Goal: Communication & Community: Answer question/provide support

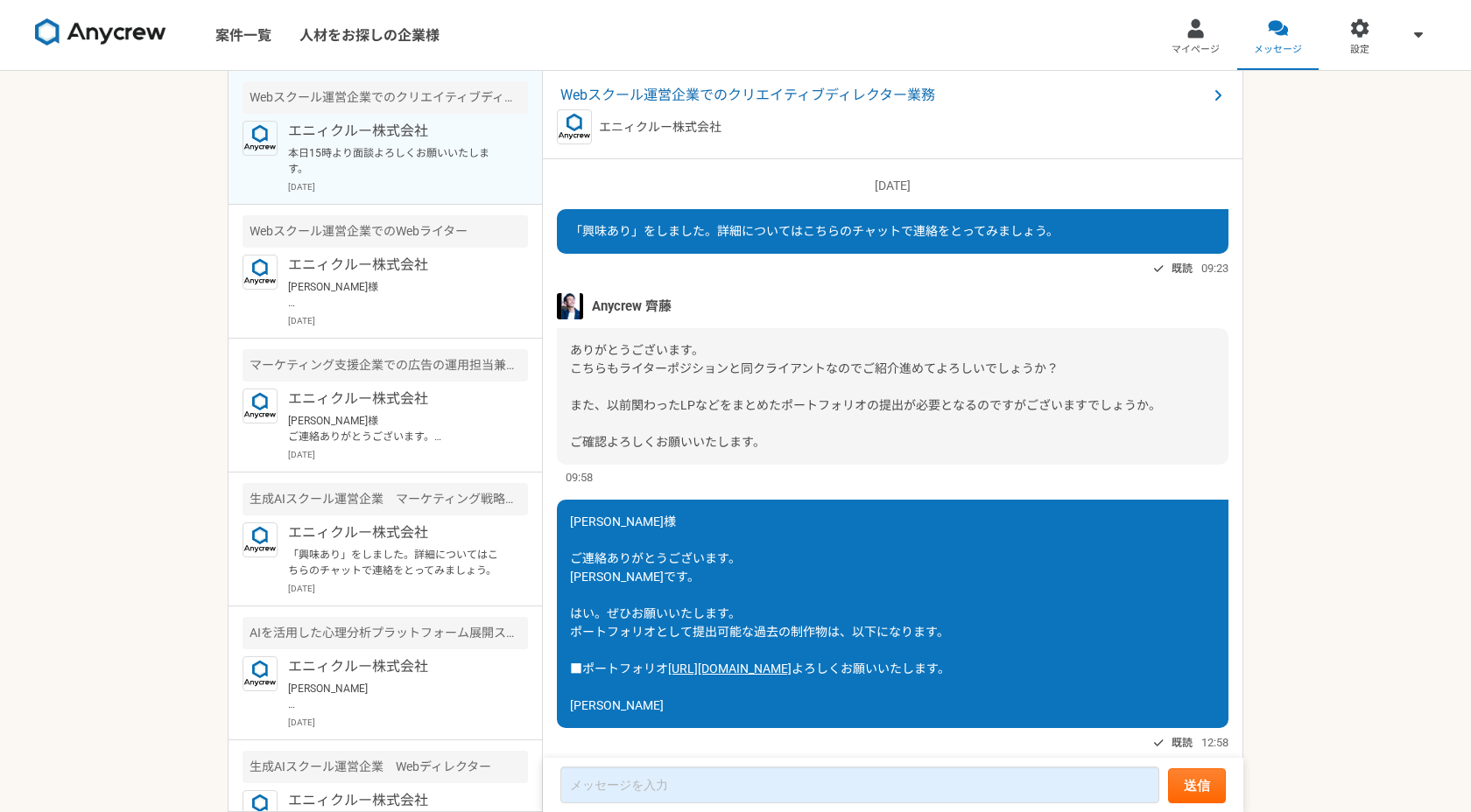
scroll to position [1256, 0]
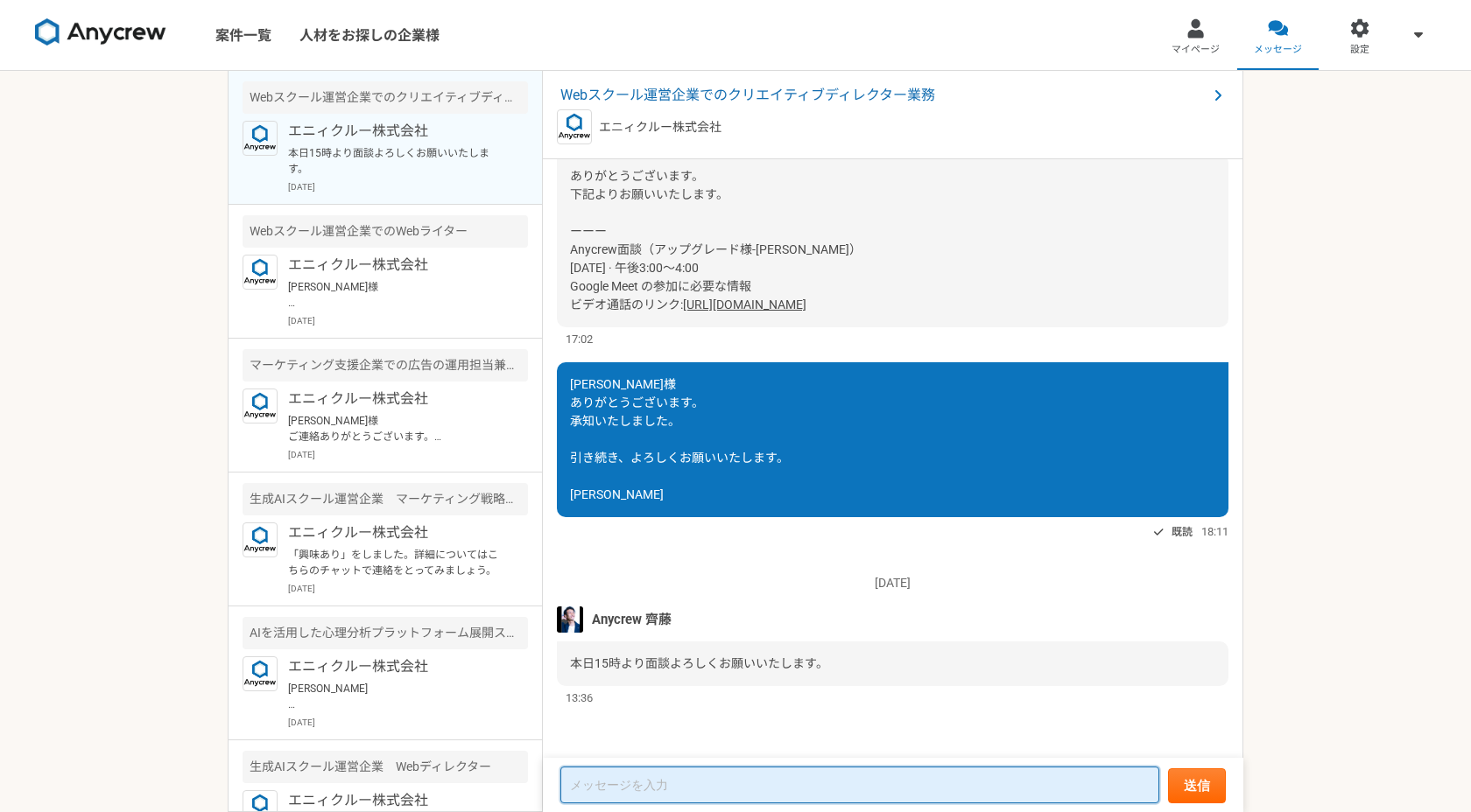
click at [657, 788] on textarea at bounding box center [860, 786] width 599 height 37
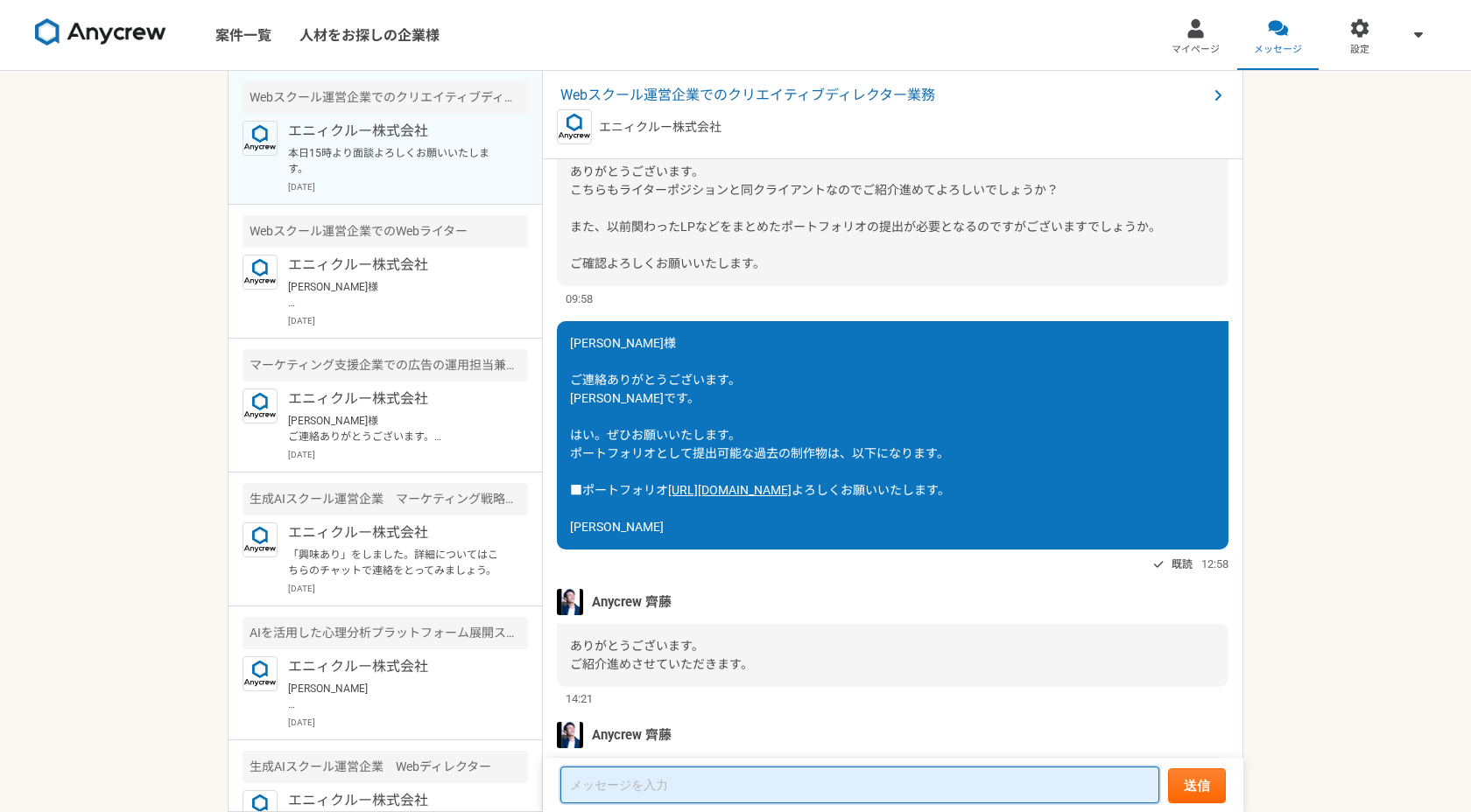
scroll to position [177, 0]
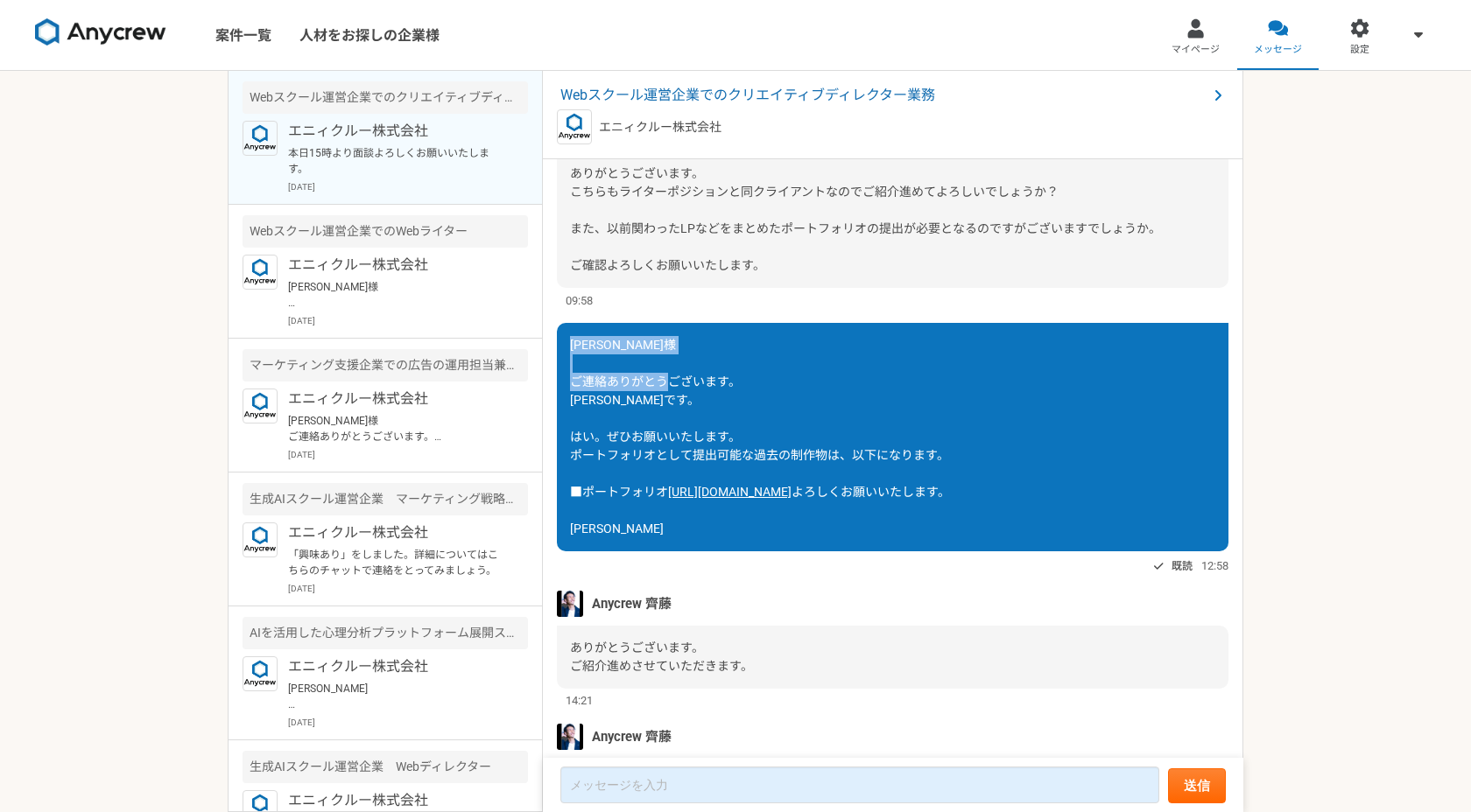
drag, startPoint x: 573, startPoint y: 342, endPoint x: 628, endPoint y: 395, distance: 76.4
click at [628, 395] on div "[PERSON_NAME]様 ご連絡ありがとうございます。 [PERSON_NAME]です。 はい。ぜひお願いいたします。 ポートフォリオとして提出可能な過去…" at bounding box center [893, 437] width 672 height 229
copy span "[PERSON_NAME]様 ご連絡ありがとうございます。 [PERSON_NAME]です。"
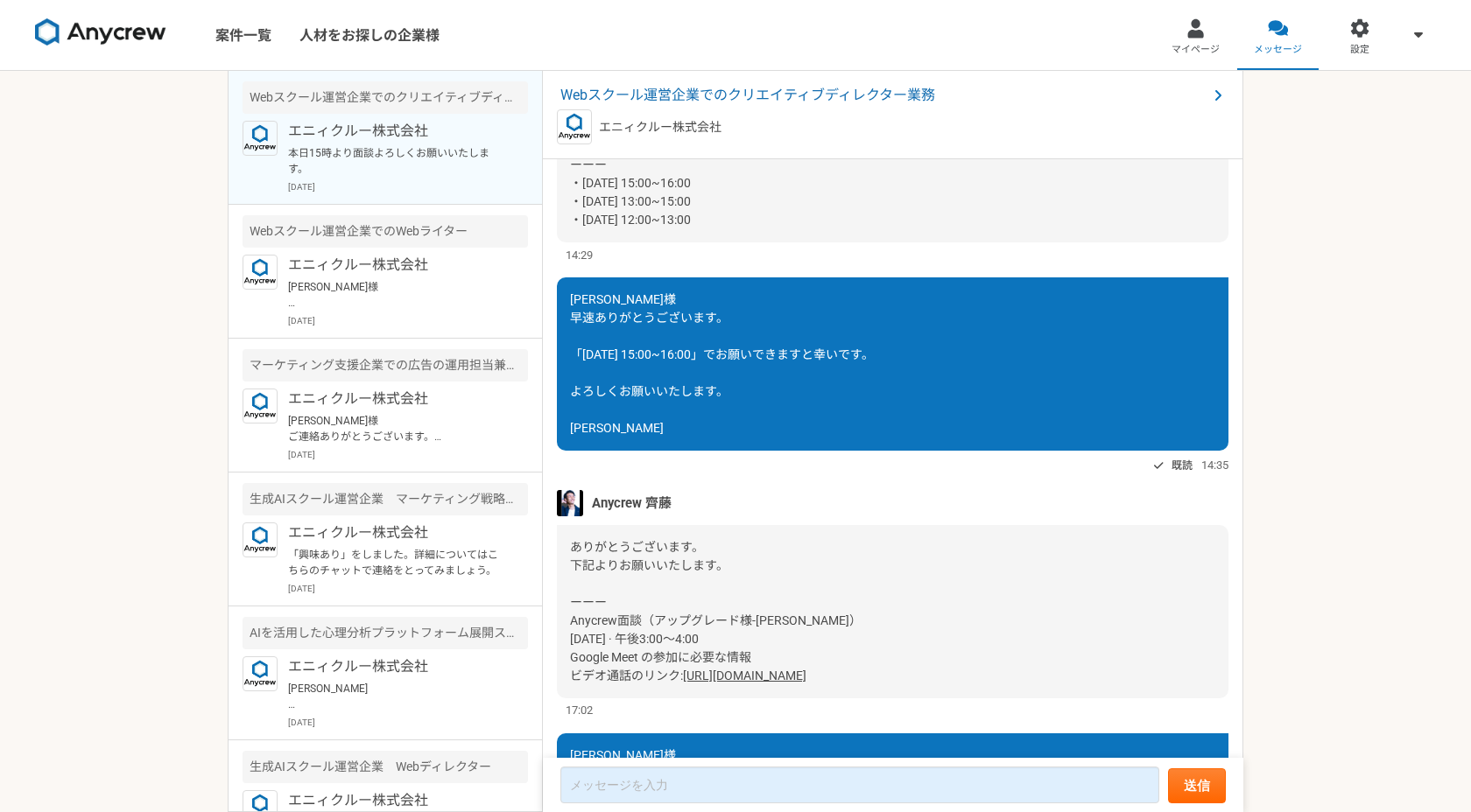
scroll to position [1256, 0]
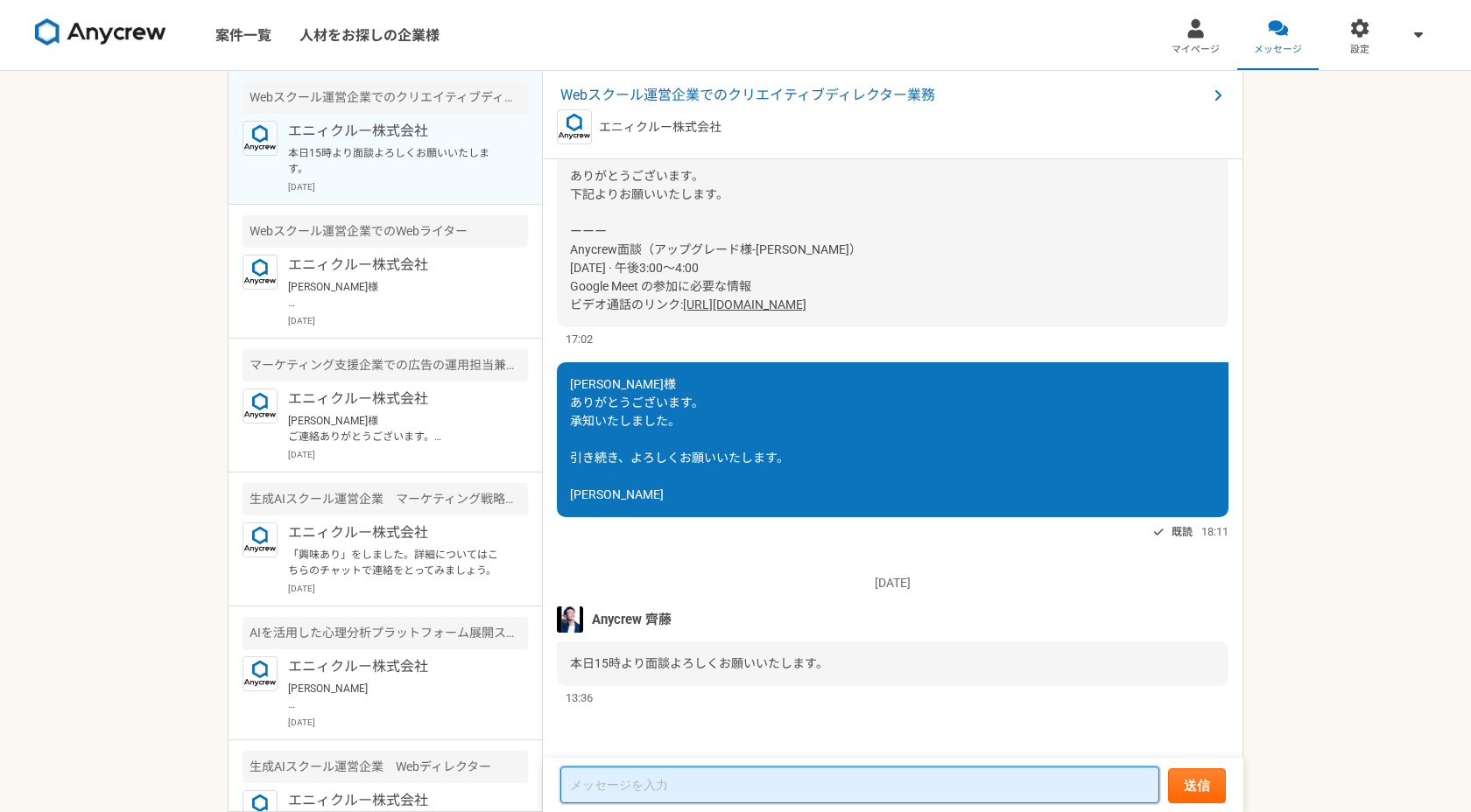
click at [642, 790] on textarea at bounding box center [860, 786] width 599 height 37
paste textarea "[PERSON_NAME]様 ご連絡ありがとうございます。 [PERSON_NAME]です。"
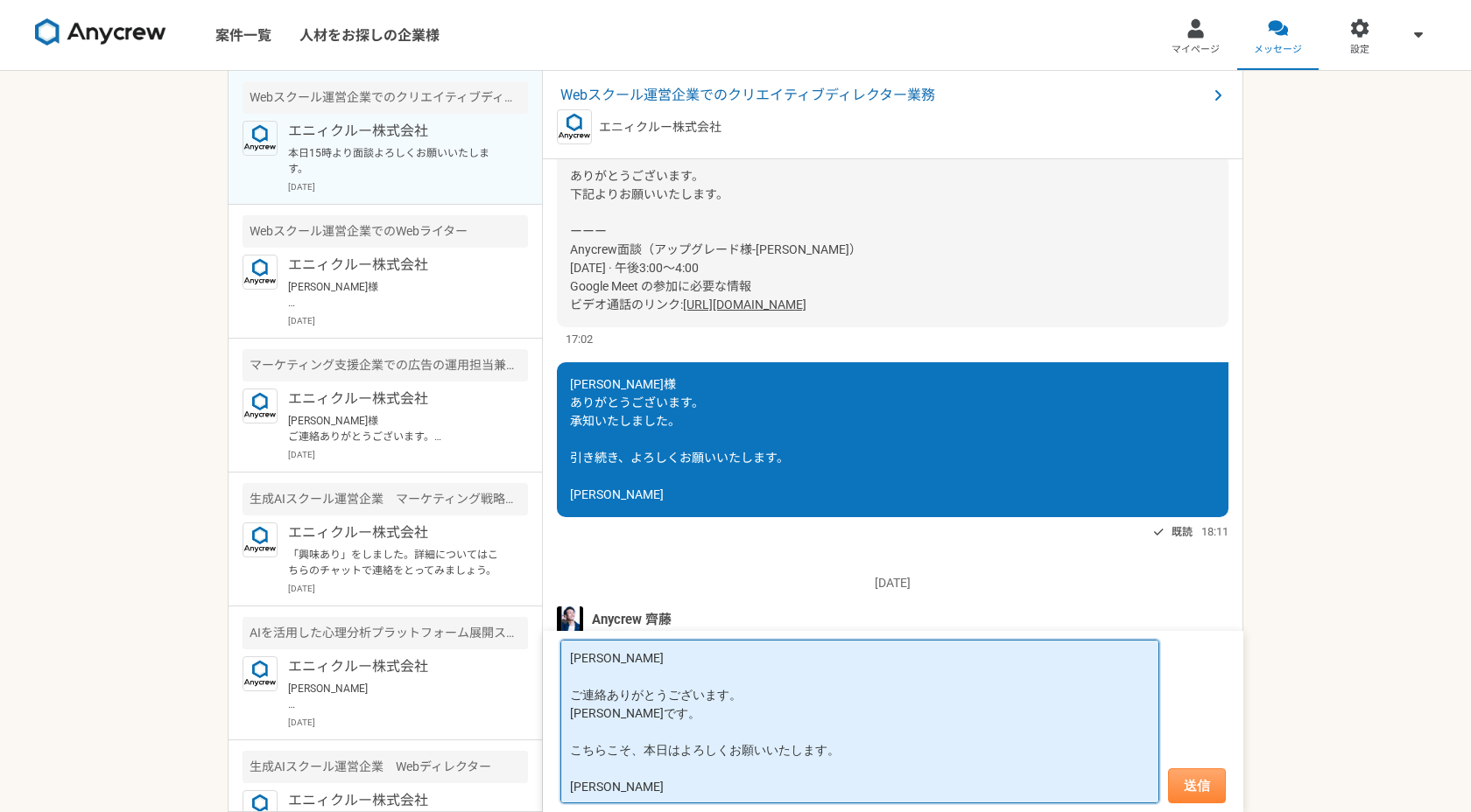
type textarea "[PERSON_NAME] ご連絡ありがとうございます。 [PERSON_NAME]です。 こちらこそ、本日はよろしくお願いいたします。 [PERSON_NA…"
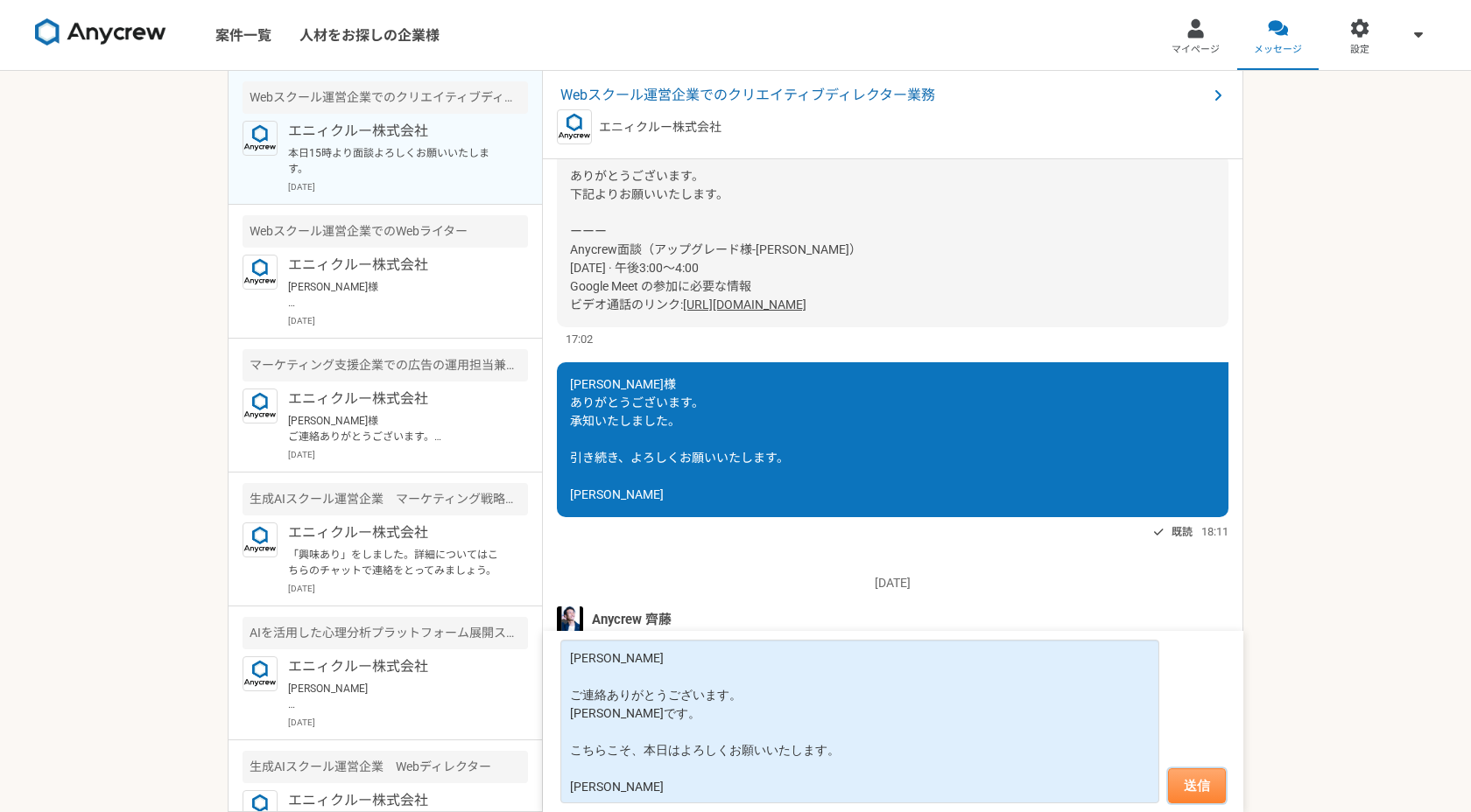
click at [1208, 780] on button "送信" at bounding box center [1196, 786] width 57 height 35
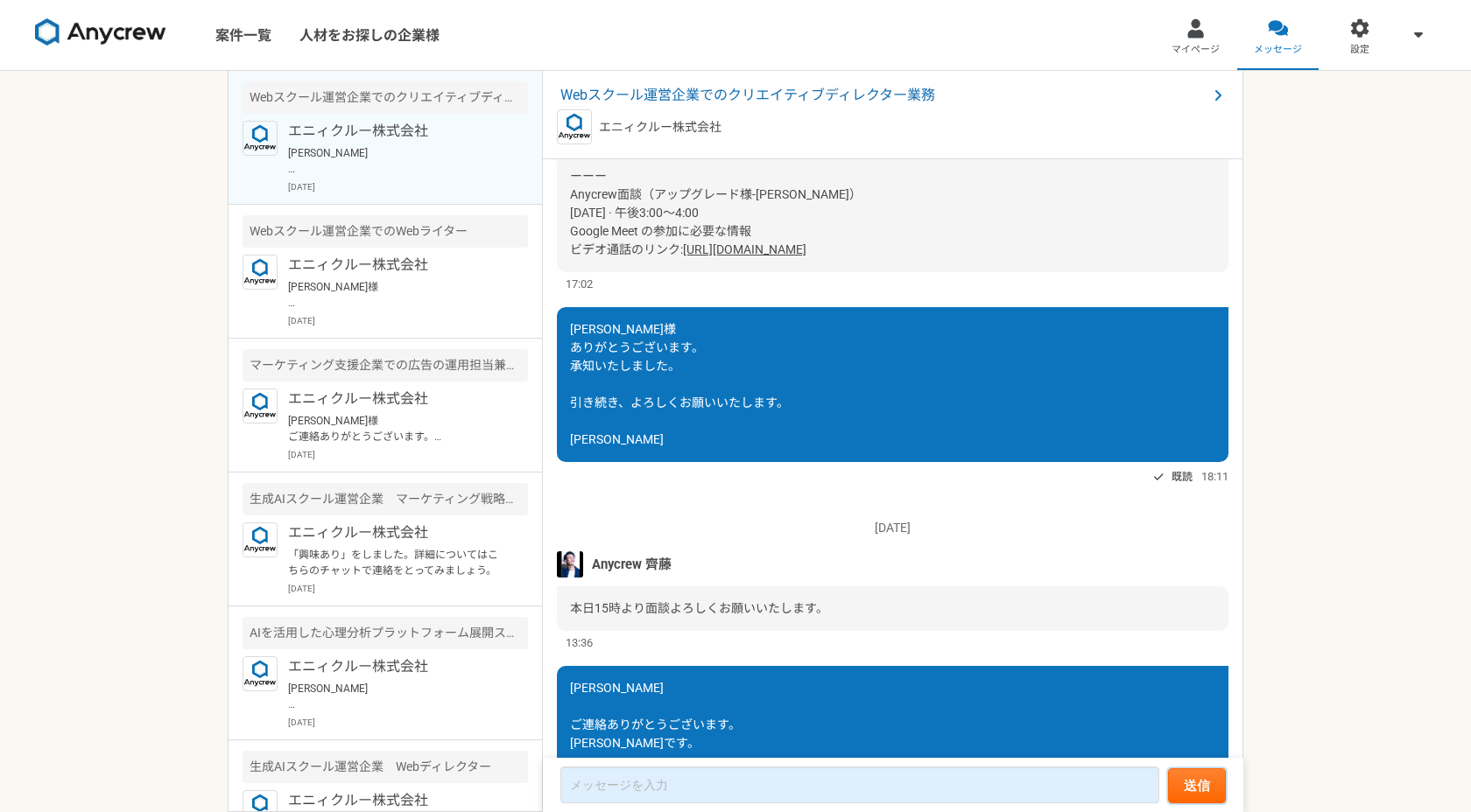
scroll to position [1464, 0]
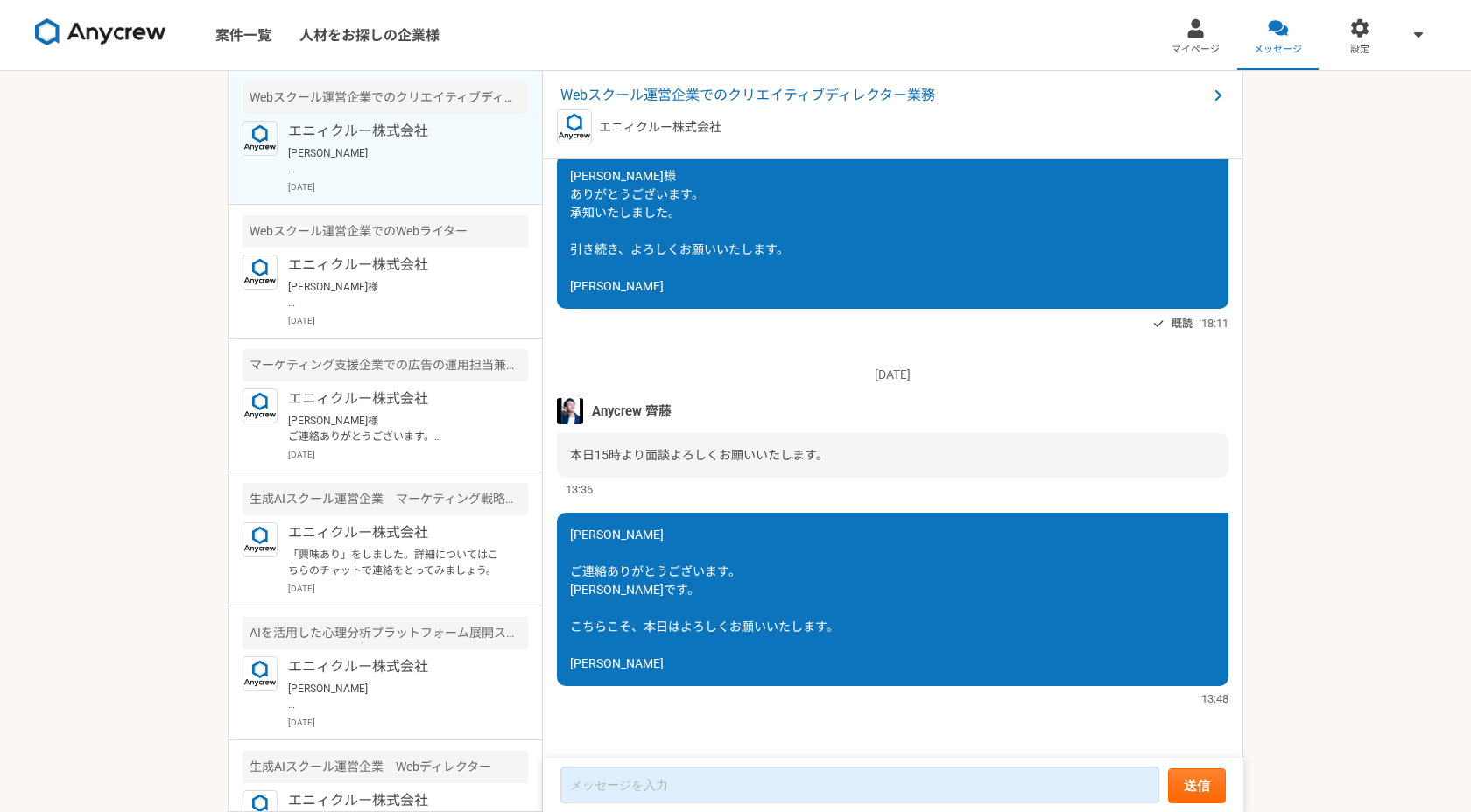
click at [560, 28] on nav "案件一覧 人材をお探しの企業様 マイページ メッセージ 設定" at bounding box center [736, 34] width 1471 height 70
